Goal: Task Accomplishment & Management: Complete application form

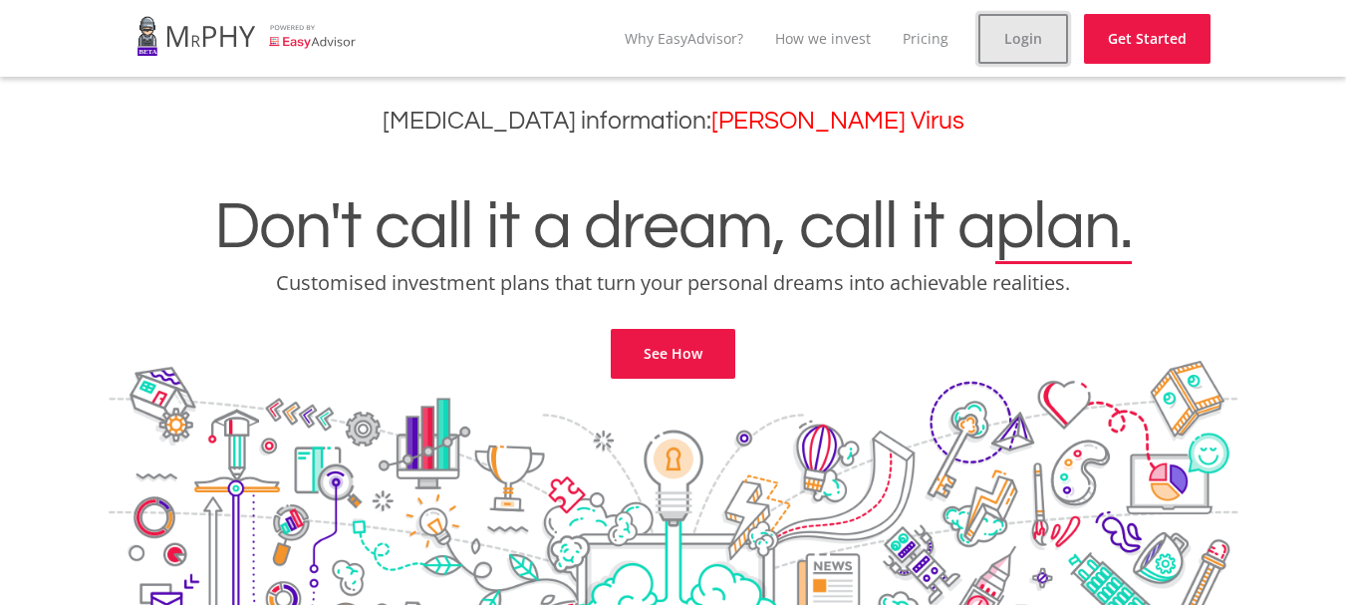
click at [1031, 42] on link "Login" at bounding box center [1023, 39] width 90 height 50
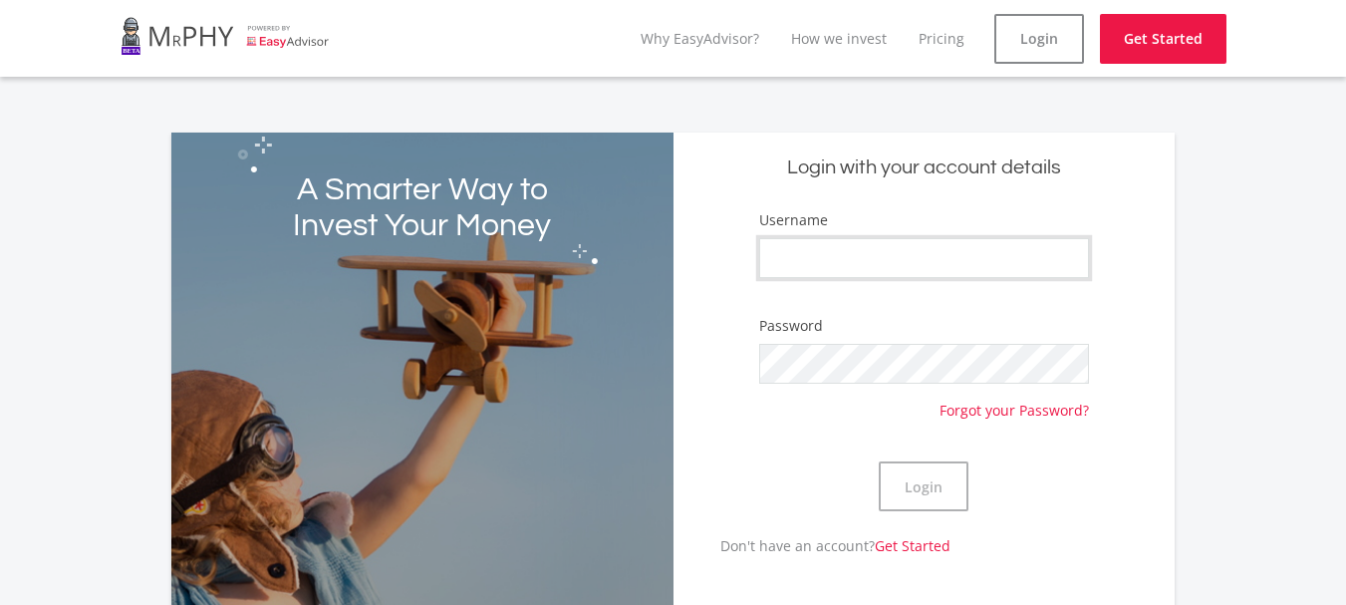
click at [819, 257] on input "Username" at bounding box center [924, 258] width 331 height 40
type input "RiHen123"
click at [922, 488] on button "Login" at bounding box center [924, 486] width 90 height 50
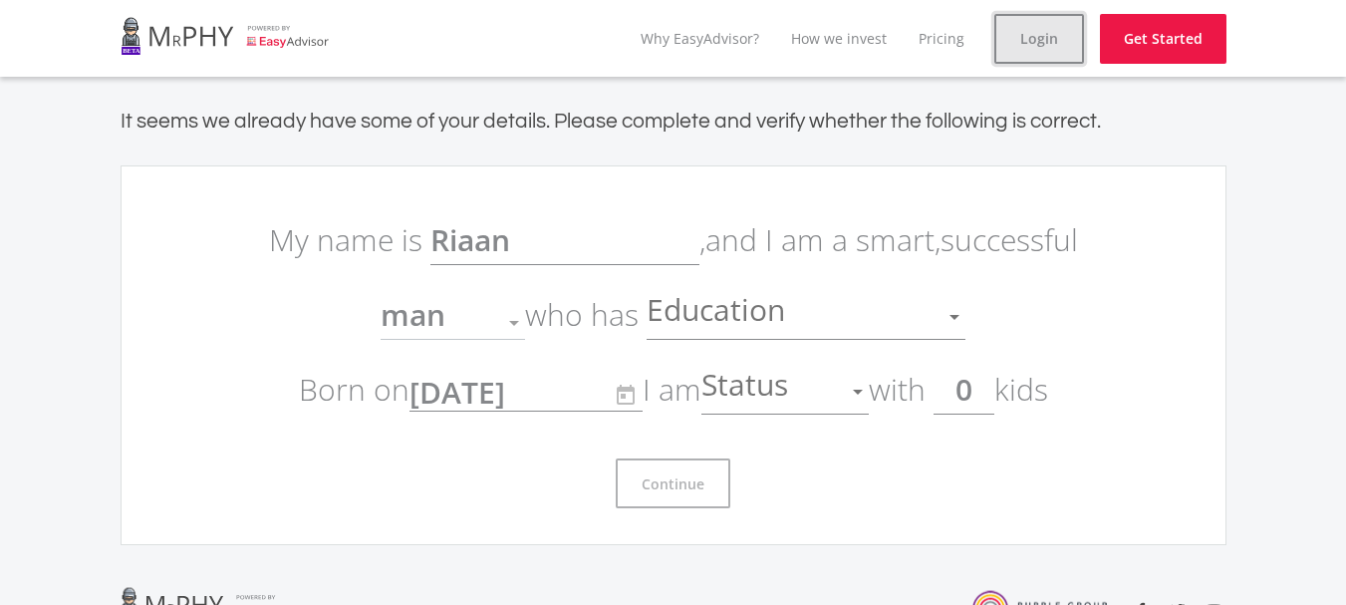
click at [1056, 52] on link "Login" at bounding box center [1039, 39] width 90 height 50
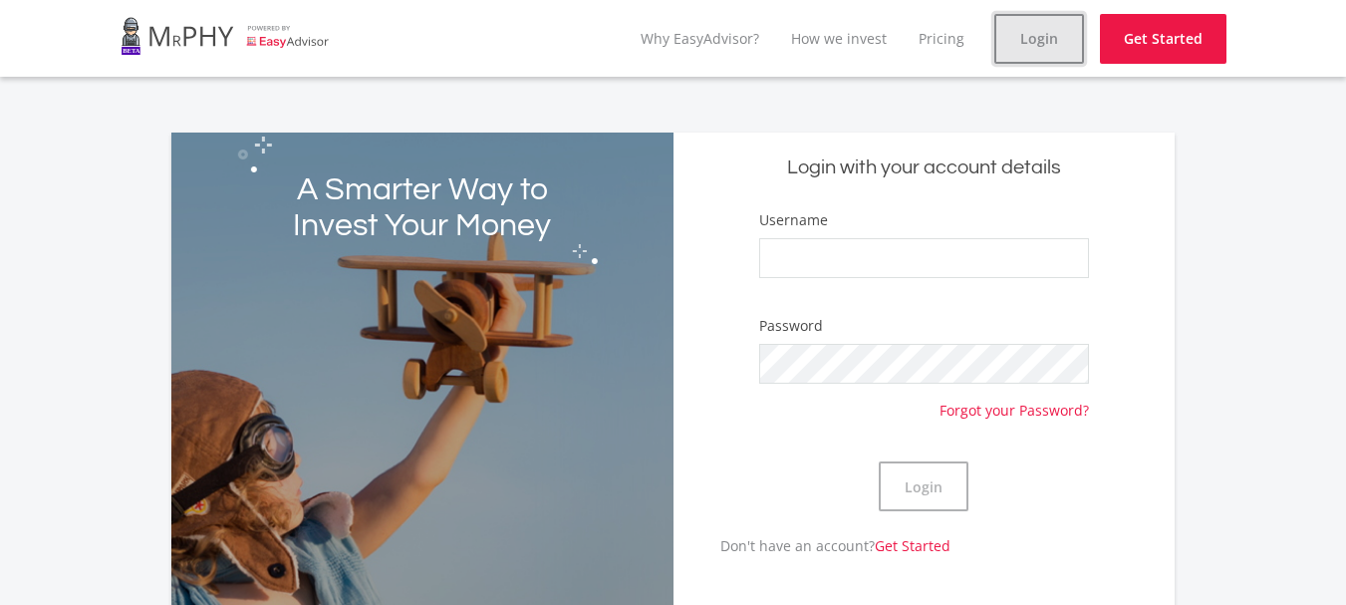
click at [1056, 52] on link "Login" at bounding box center [1039, 39] width 90 height 50
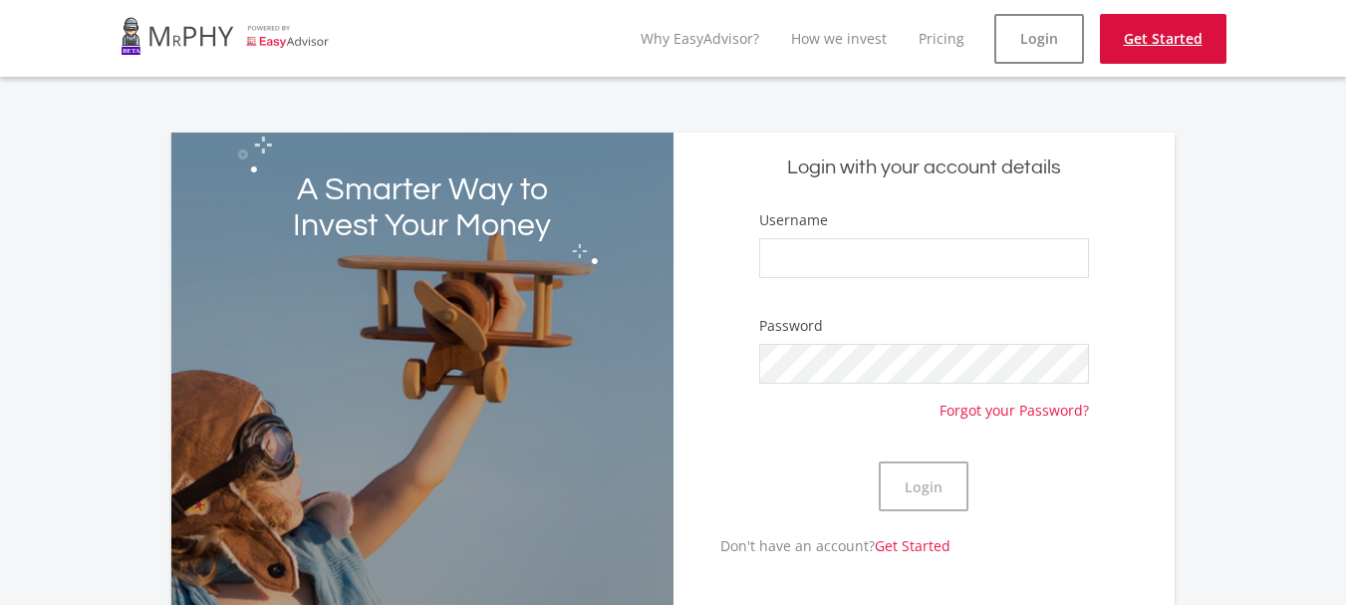
click at [1126, 48] on link "Get Started" at bounding box center [1163, 39] width 127 height 50
